Goal: Find contact information: Find contact information

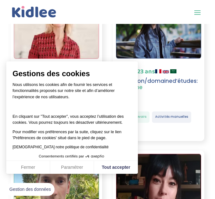
scroll to position [1264, 0]
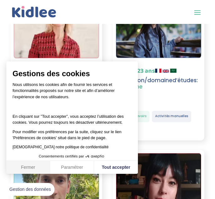
click at [44, 166] on button "Fermer" at bounding box center [28, 166] width 44 height 13
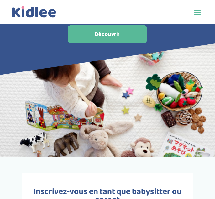
scroll to position [3953, 0]
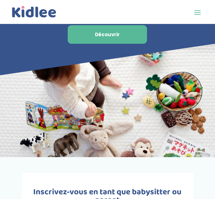
click at [197, 9] on span at bounding box center [198, 12] width 10 height 10
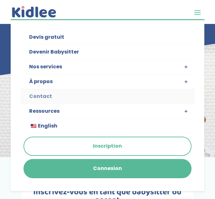
click at [71, 91] on link "Contact" at bounding box center [107, 96] width 175 height 15
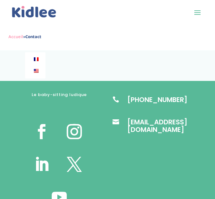
scroll to position [805, 0]
